Goal: Transaction & Acquisition: Book appointment/travel/reservation

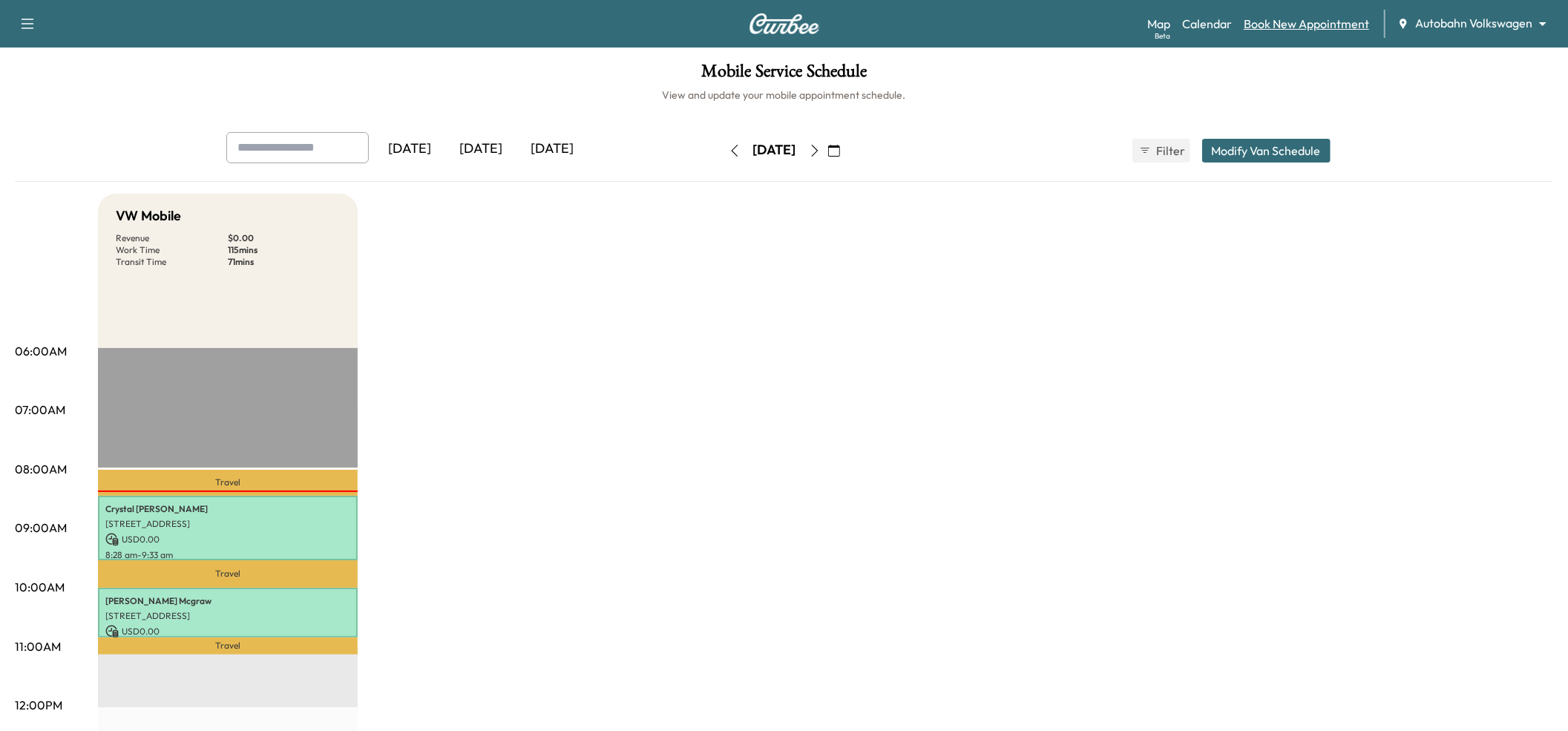
click at [1317, 22] on link "Book New Appointment" at bounding box center [1306, 23] width 125 height 18
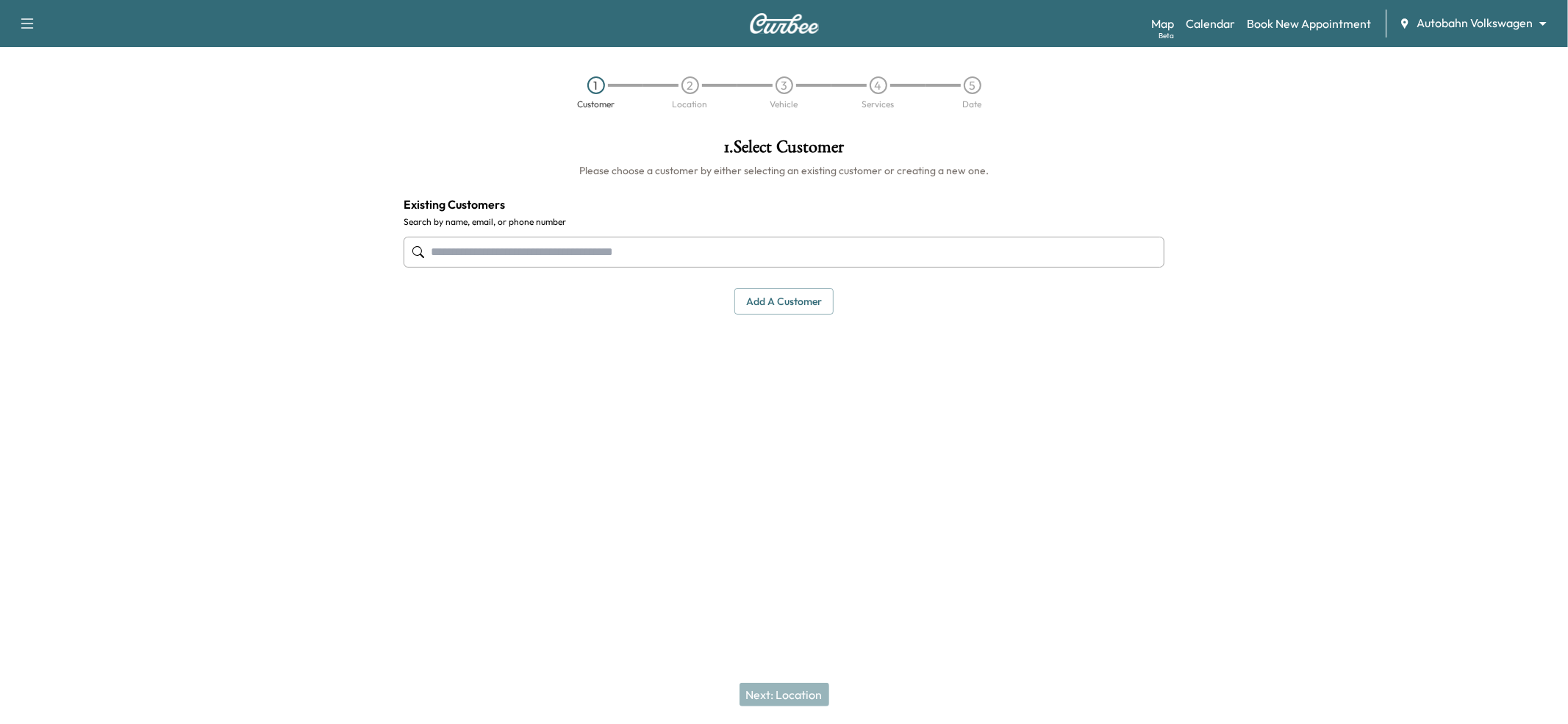
click at [659, 248] on input "text" at bounding box center [784, 252] width 761 height 31
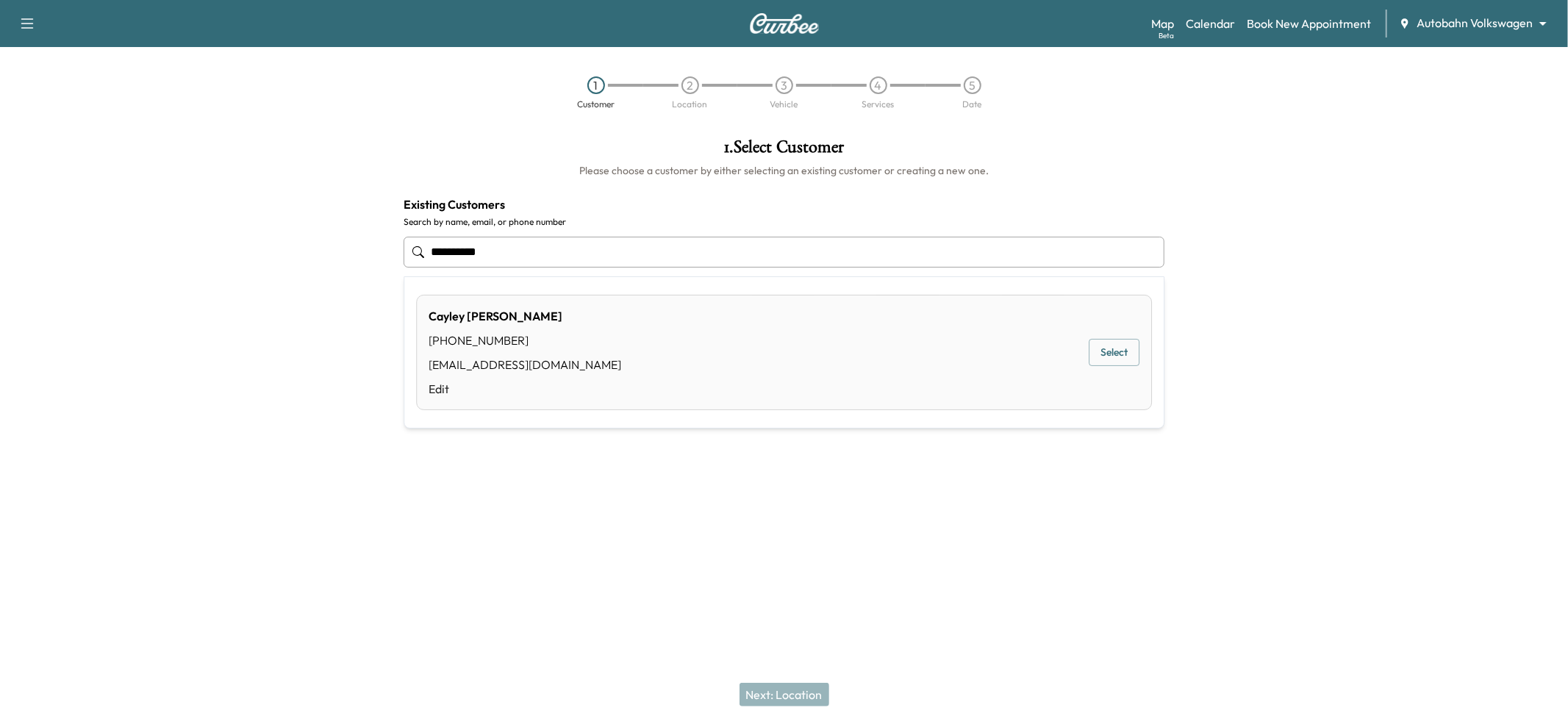
click at [1112, 342] on button "Select" at bounding box center [1114, 353] width 51 height 27
type input "**********"
click at [808, 699] on button "Next: Location" at bounding box center [785, 694] width 90 height 24
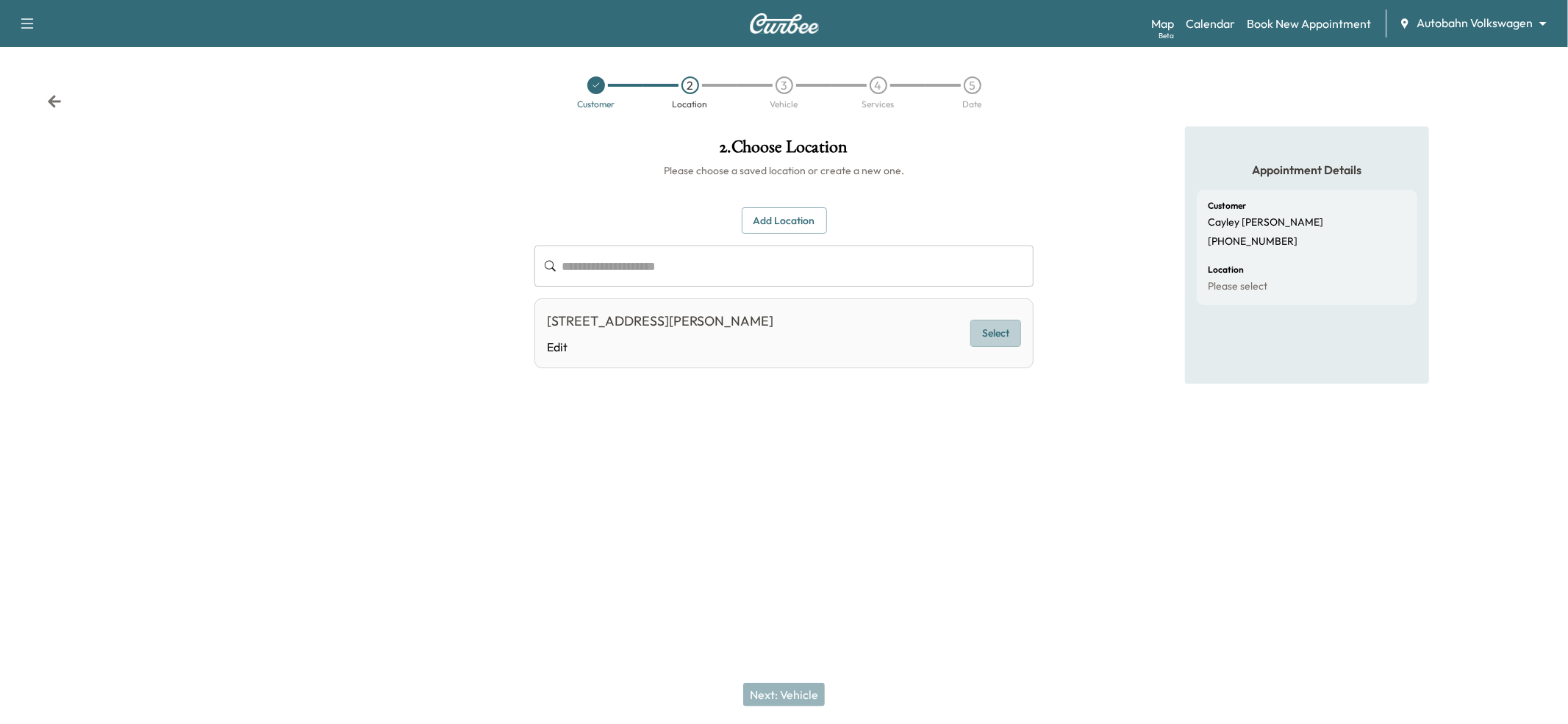
click at [1013, 332] on button "Select" at bounding box center [995, 334] width 51 height 27
click at [798, 696] on button "Next: Vehicle" at bounding box center [783, 694] width 82 height 24
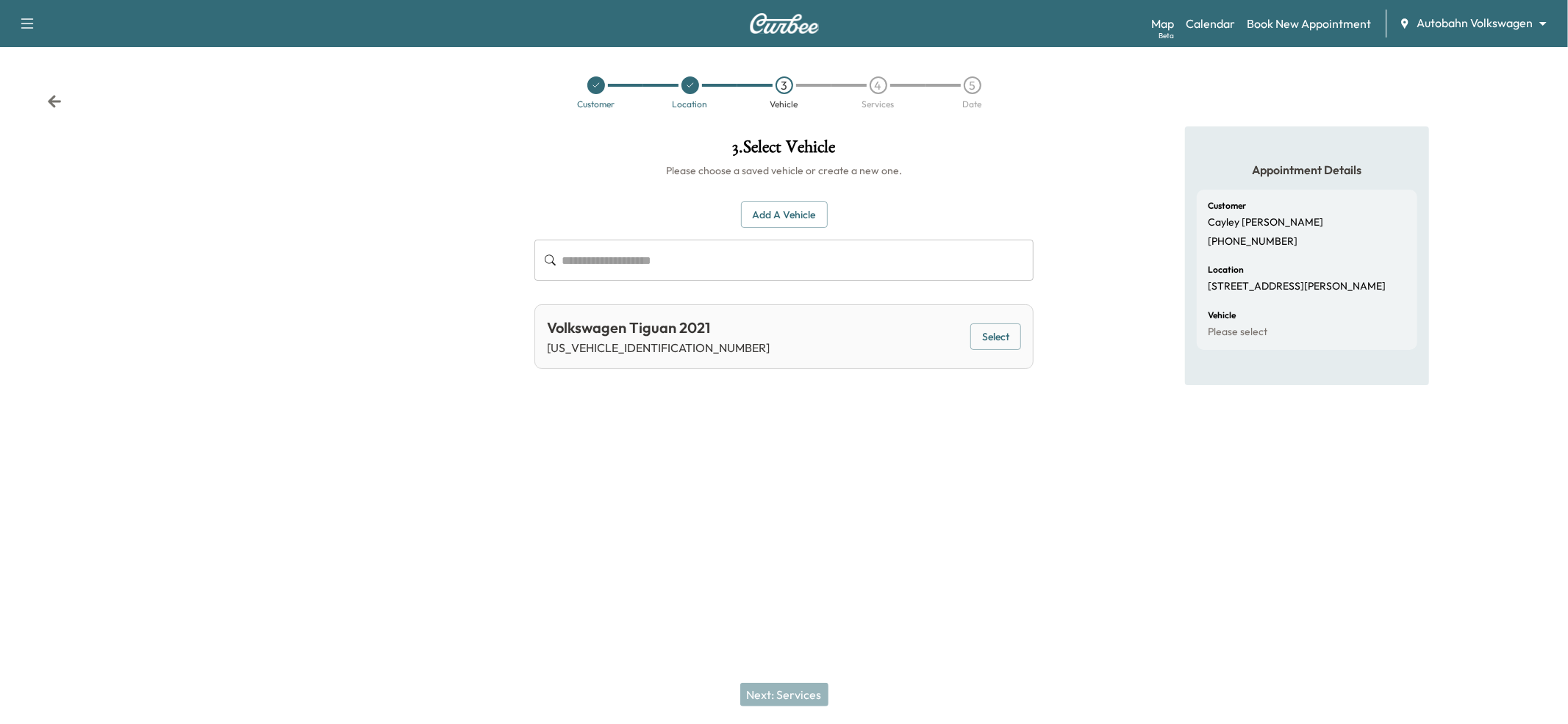
click at [798, 696] on div "Next: Services" at bounding box center [784, 694] width 1568 height 59
click at [997, 336] on button "Select" at bounding box center [995, 337] width 51 height 27
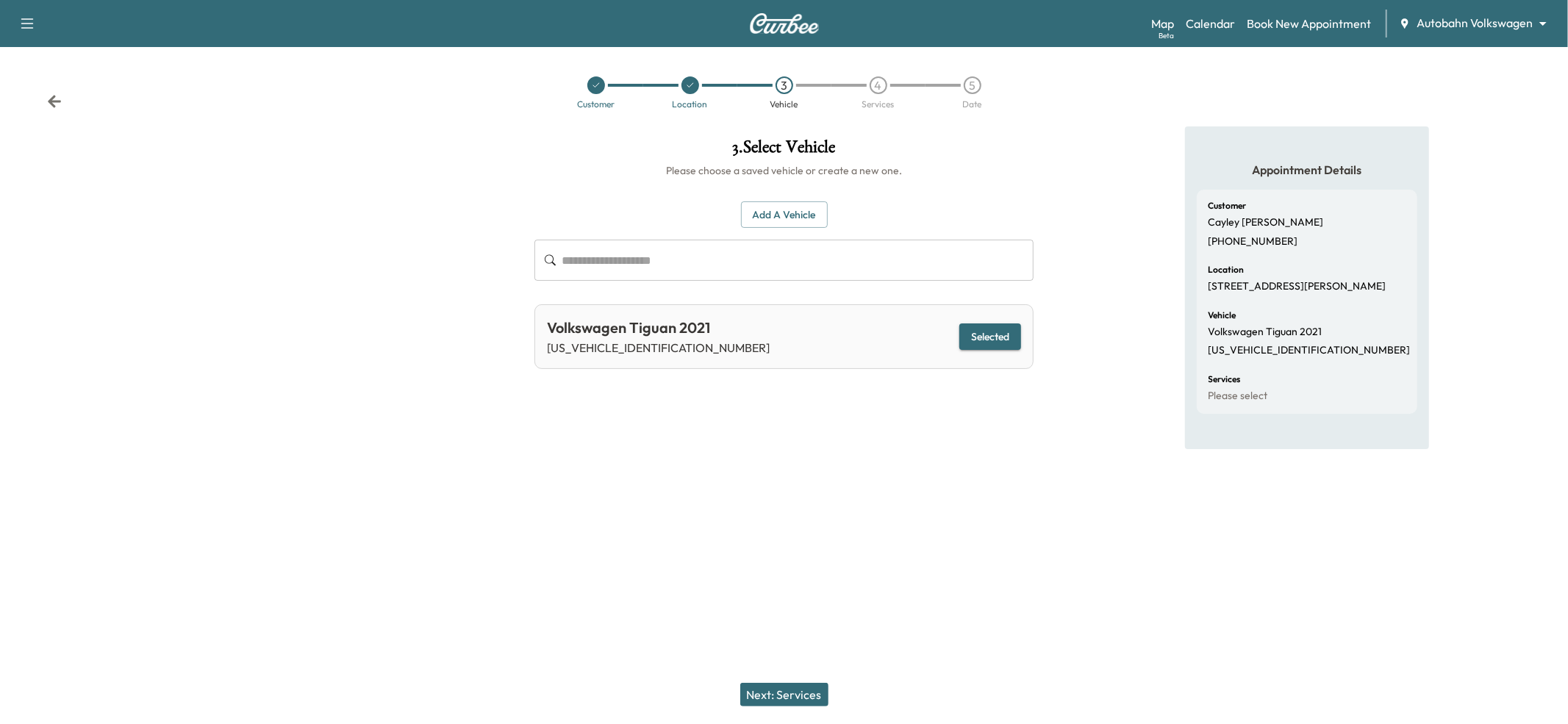
click at [786, 701] on button "Next: Services" at bounding box center [785, 694] width 88 height 24
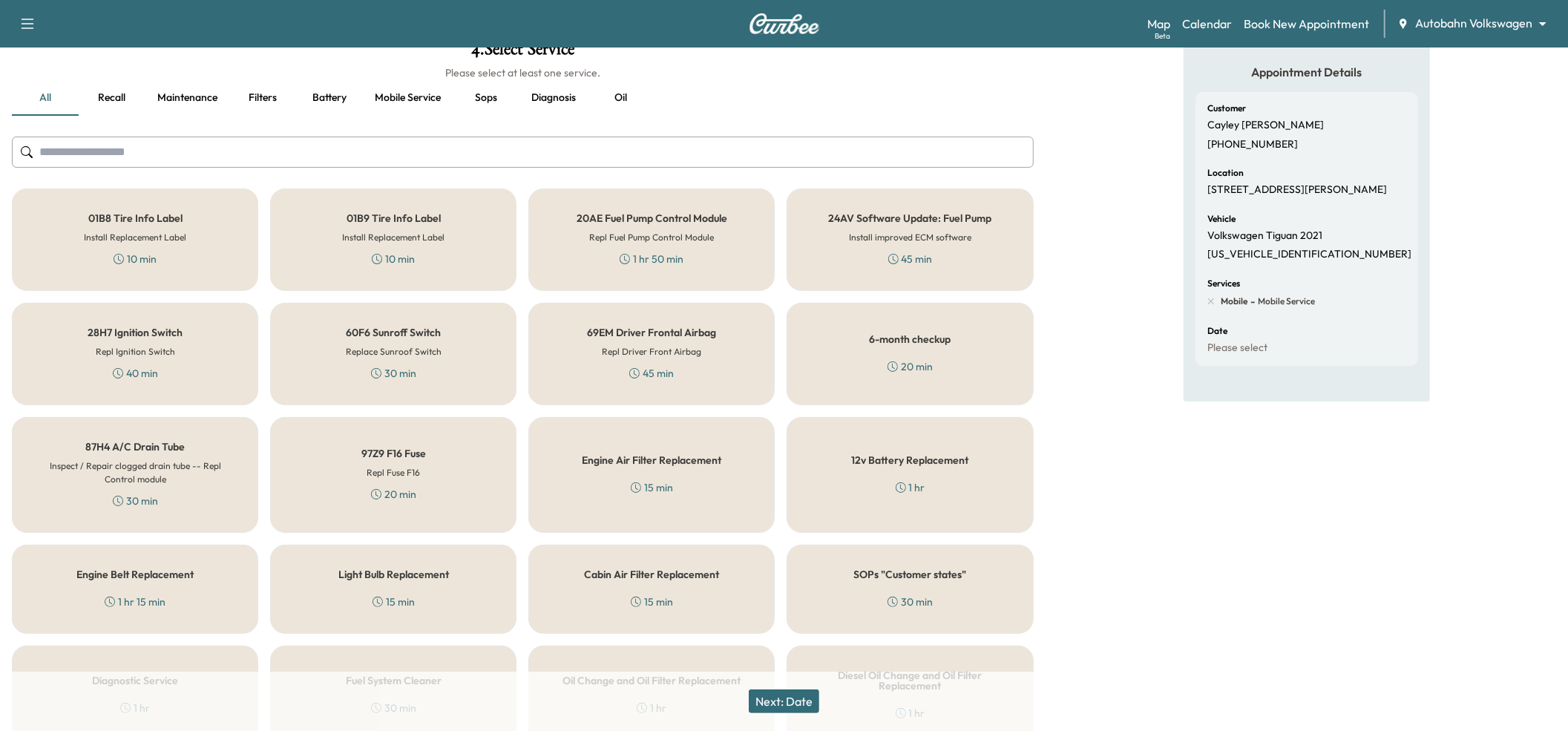
scroll to position [98, 0]
click at [979, 355] on div "6-month checkup 20 min" at bounding box center [910, 355] width 246 height 102
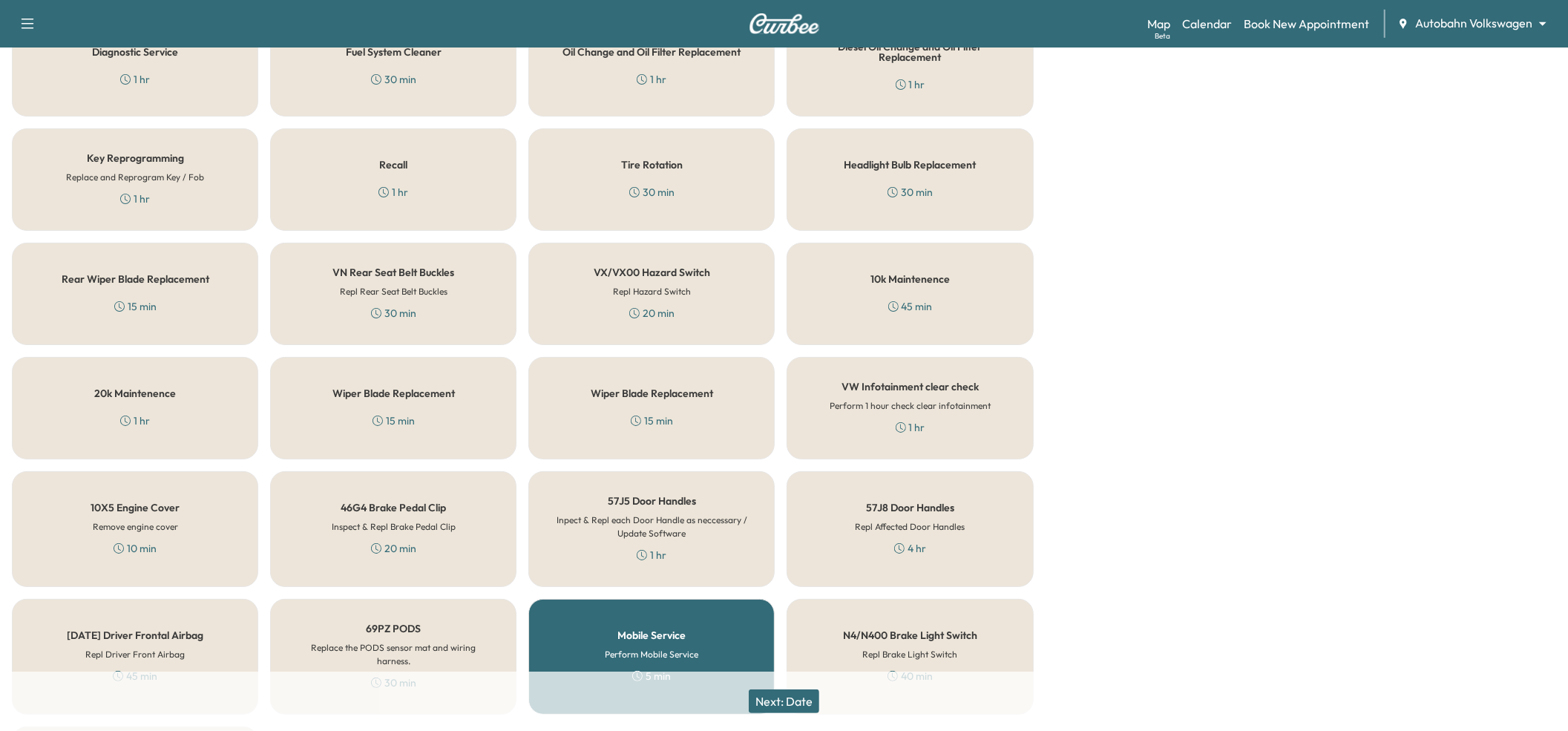
scroll to position [877, 0]
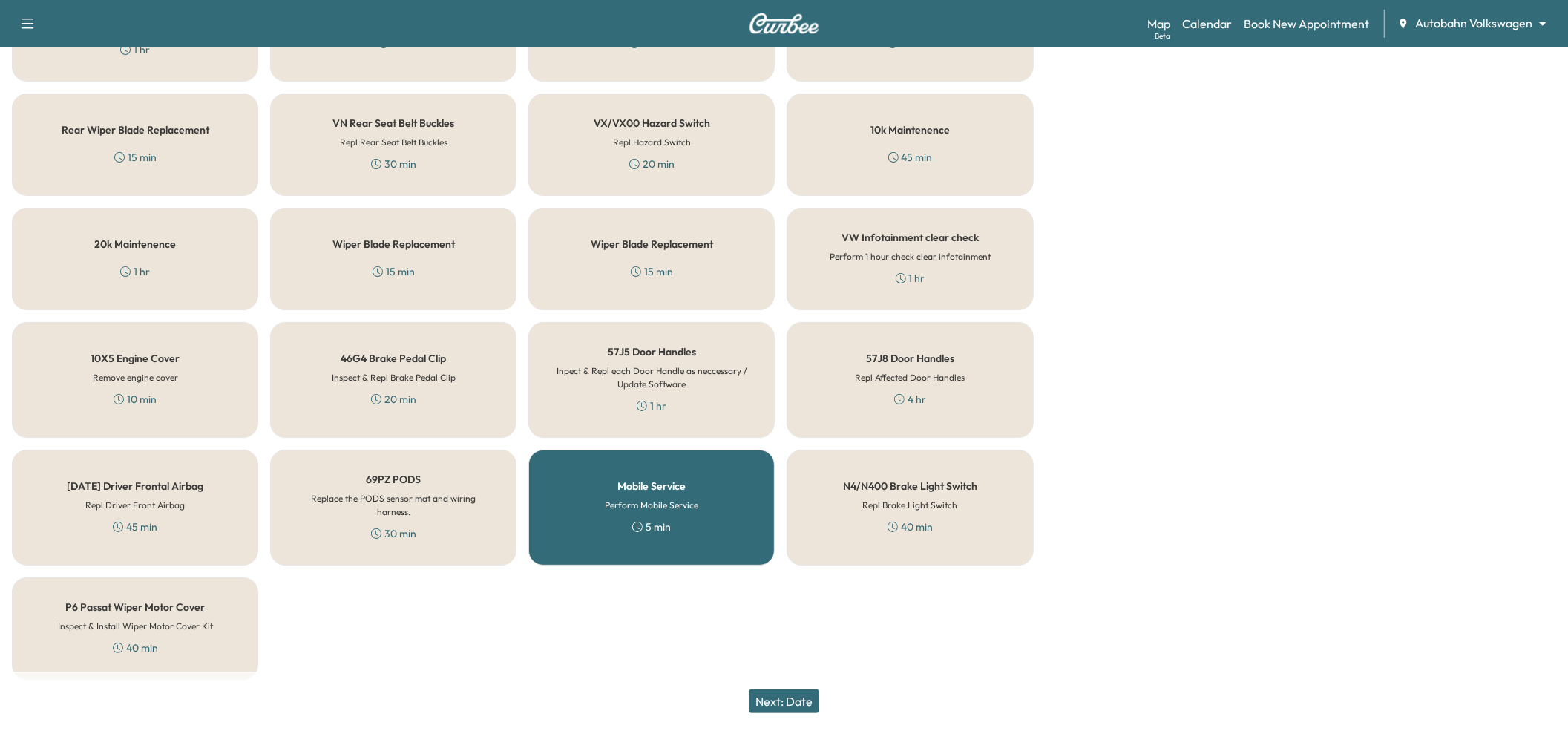
click at [784, 701] on button "Next: Date" at bounding box center [784, 701] width 71 height 24
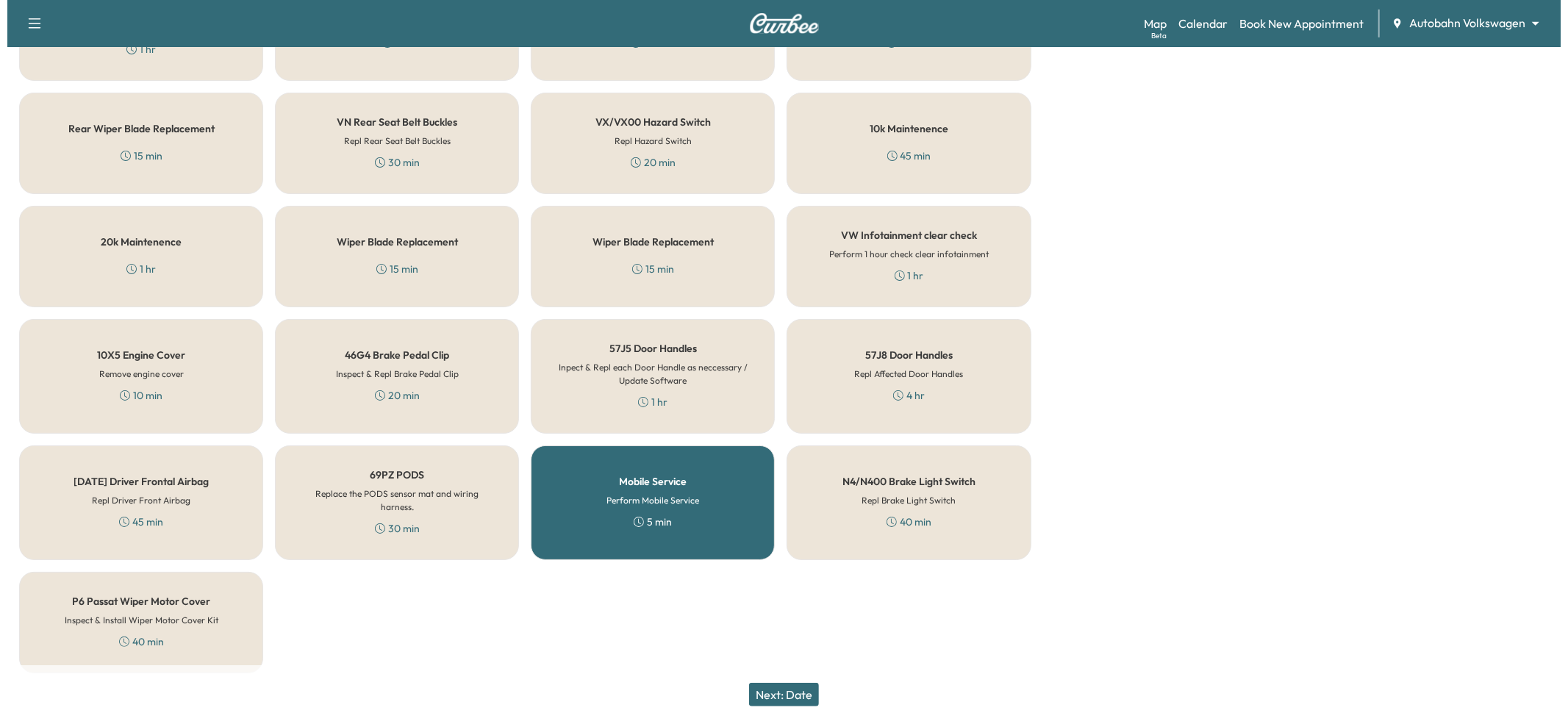
scroll to position [0, 0]
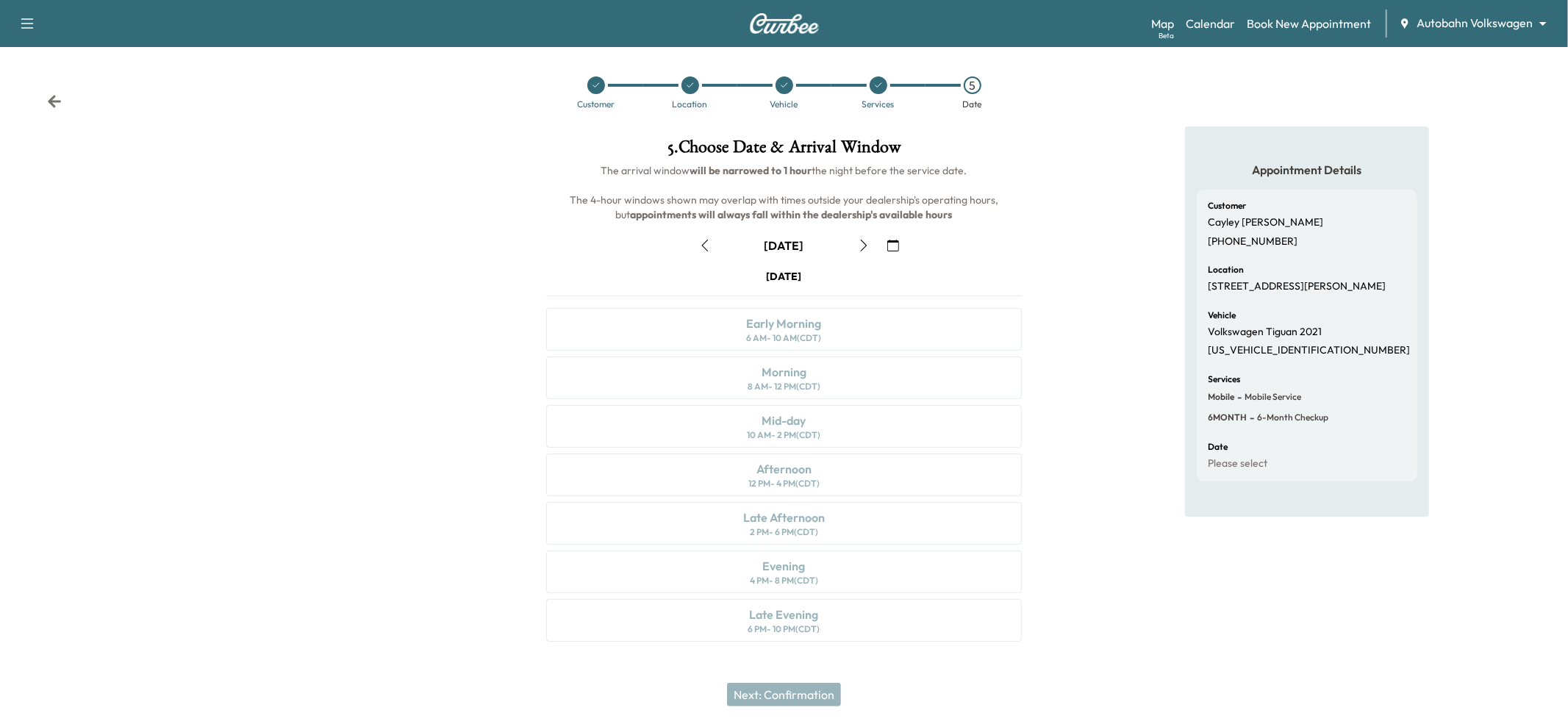
click at [701, 237] on button "button" at bounding box center [705, 245] width 25 height 24
click at [835, 388] on div "Morning 8 AM - 12 PM (CDT)" at bounding box center [784, 378] width 475 height 43
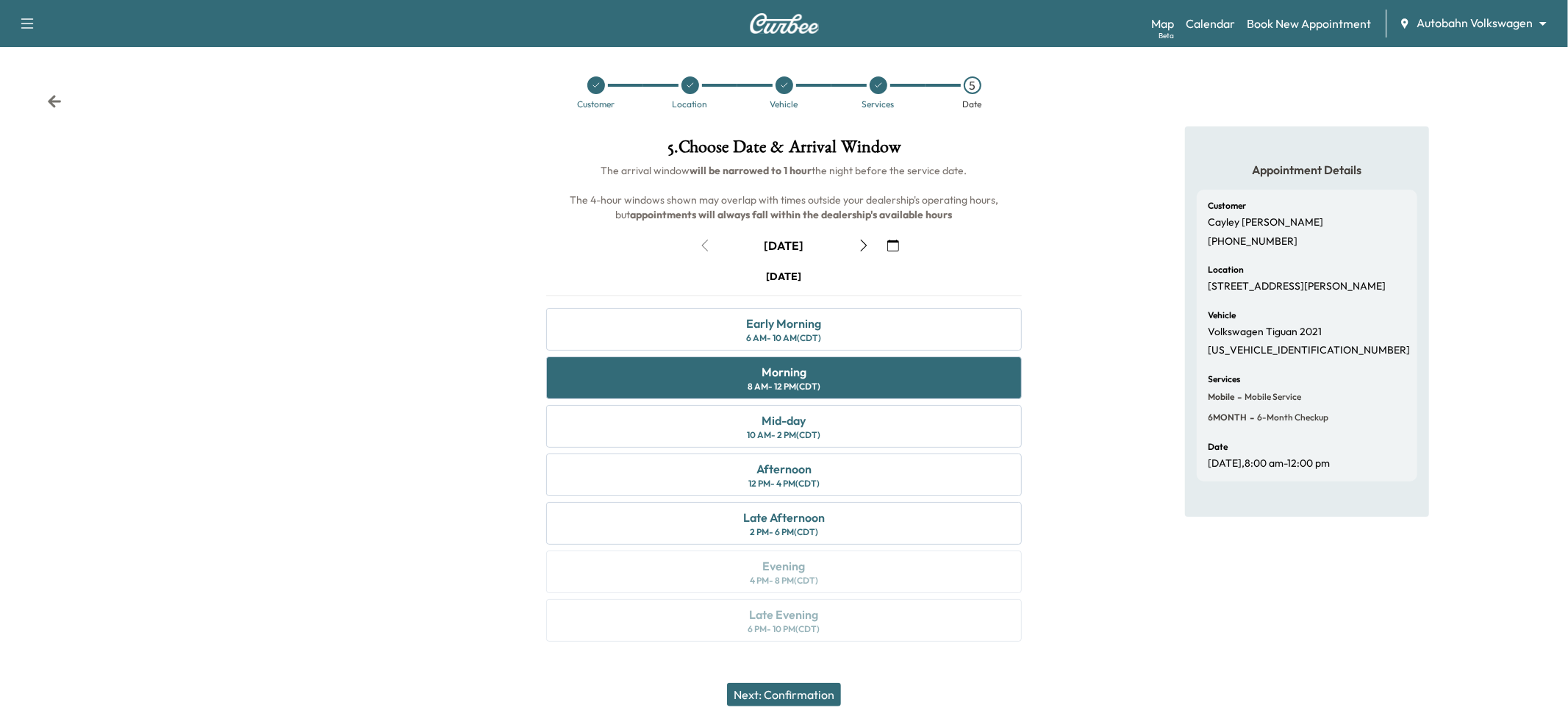
click at [782, 688] on button "Next: Confirmation" at bounding box center [784, 694] width 114 height 24
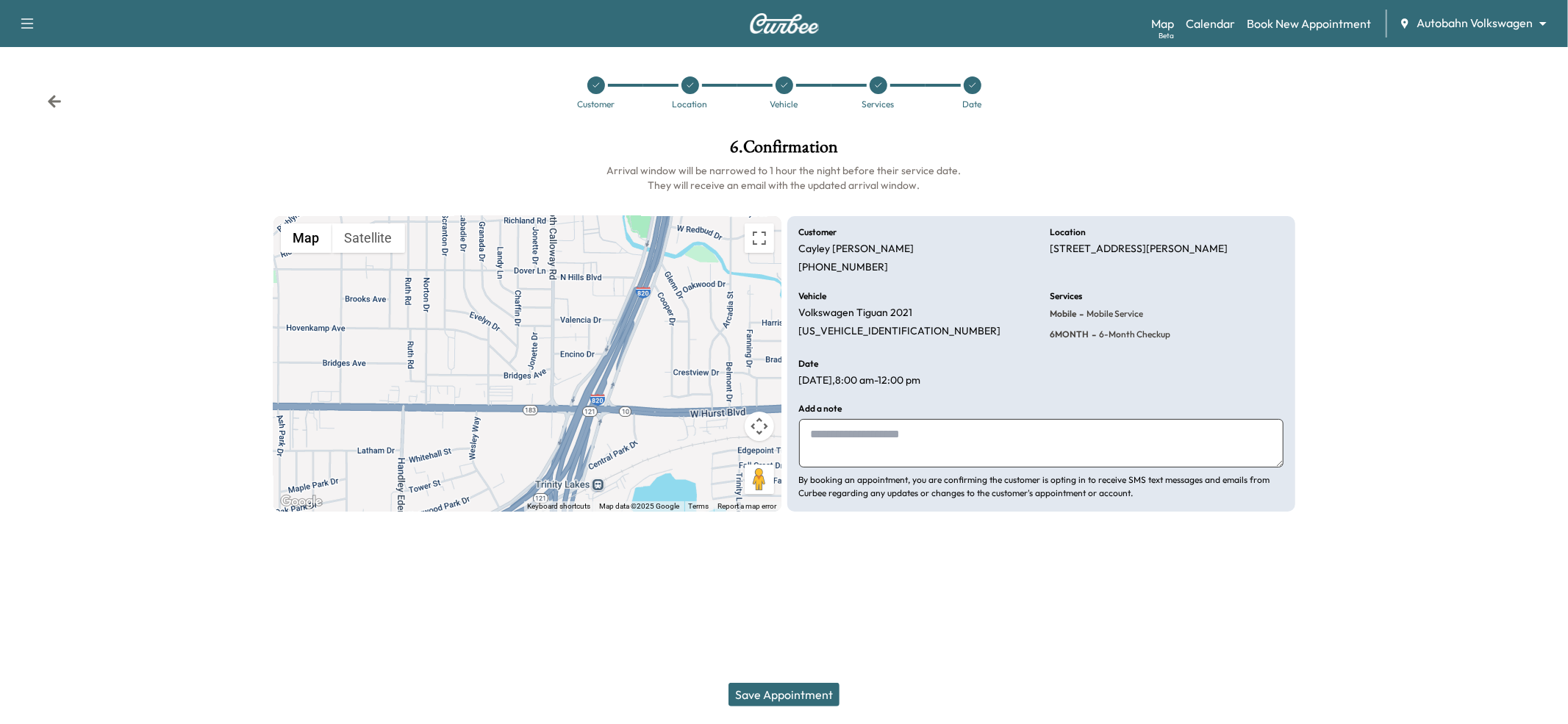
click at [1012, 438] on textarea at bounding box center [1042, 444] width 485 height 49
type textarea "**********"
click at [759, 699] on button "Save Appointment" at bounding box center [784, 694] width 111 height 24
